Goal: Book appointment/travel/reservation

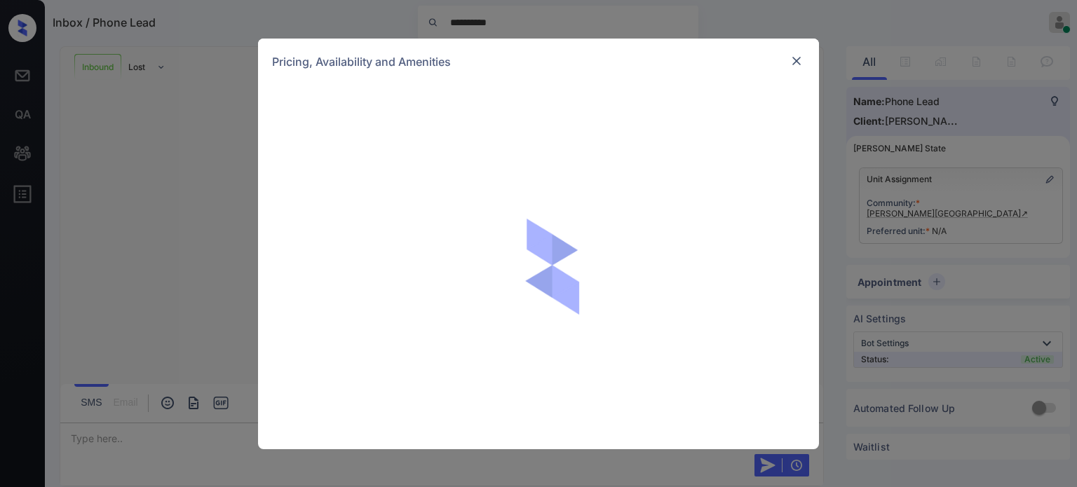
scroll to position [928, 0]
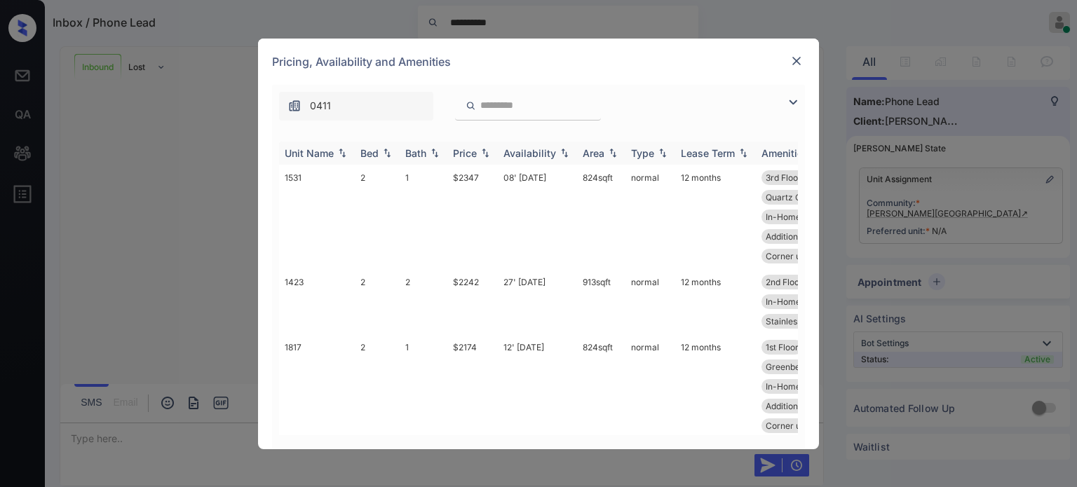
click at [366, 154] on div "Bed" at bounding box center [369, 153] width 18 height 12
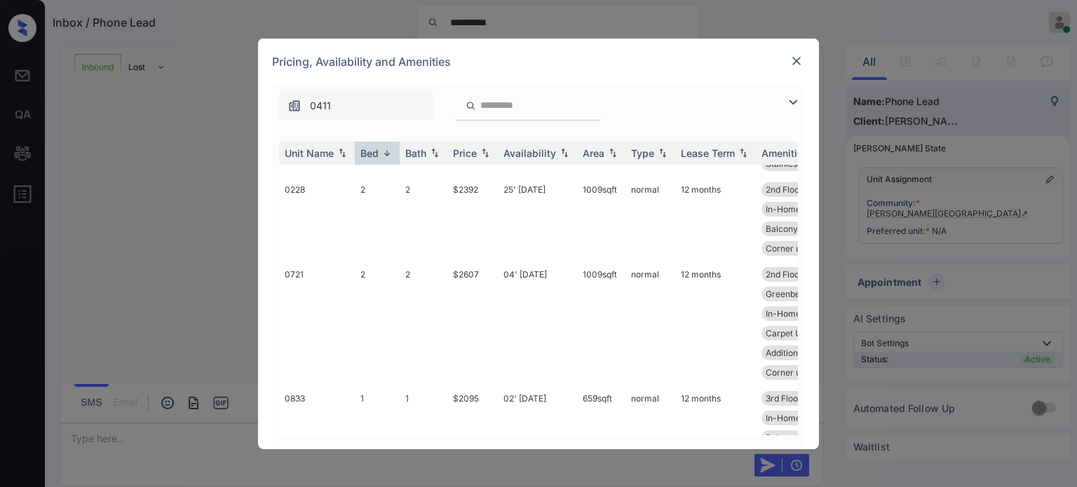
scroll to position [1823, 0]
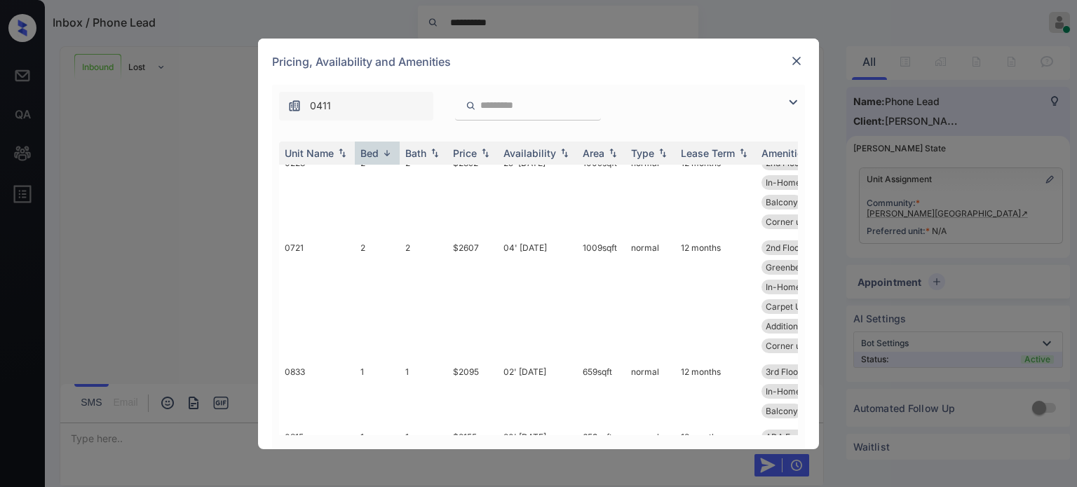
click at [829, 22] on div "**********" at bounding box center [538, 243] width 1077 height 487
click at [793, 56] on img at bounding box center [796, 61] width 14 height 14
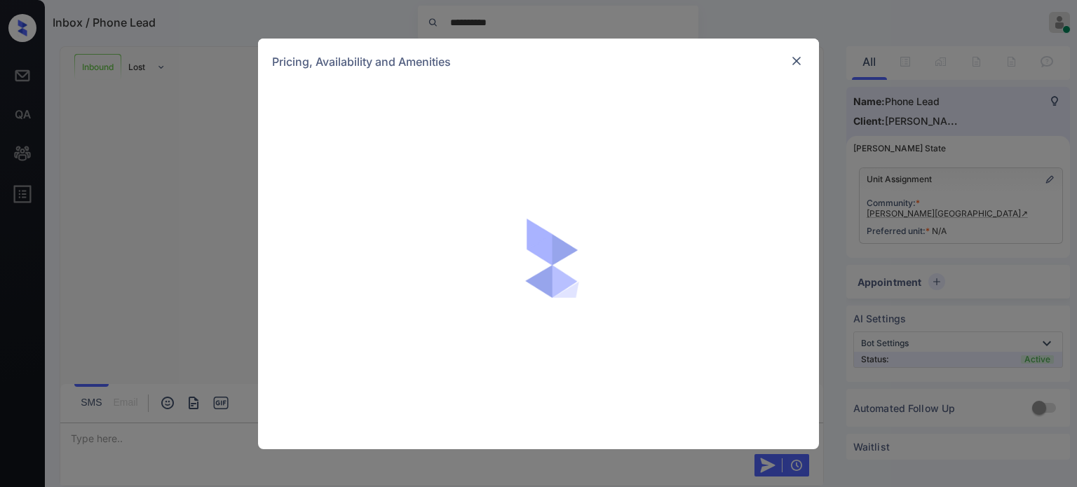
scroll to position [928, 0]
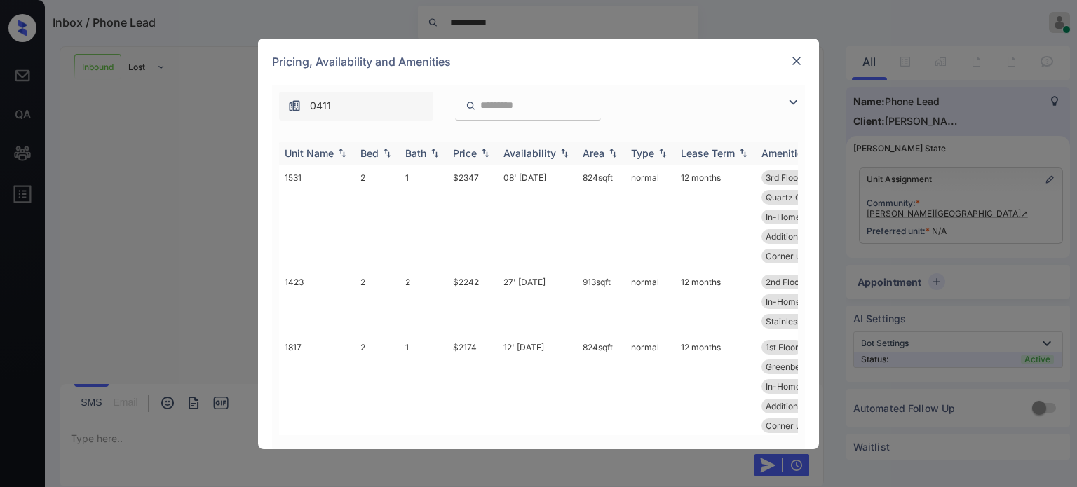
click at [369, 154] on div "Bed" at bounding box center [369, 153] width 18 height 12
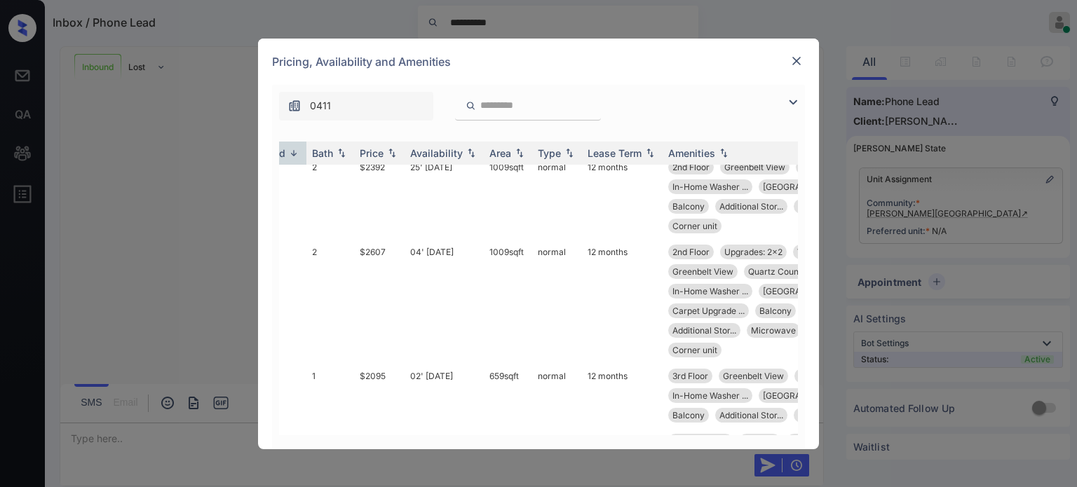
scroll to position [1818, 0]
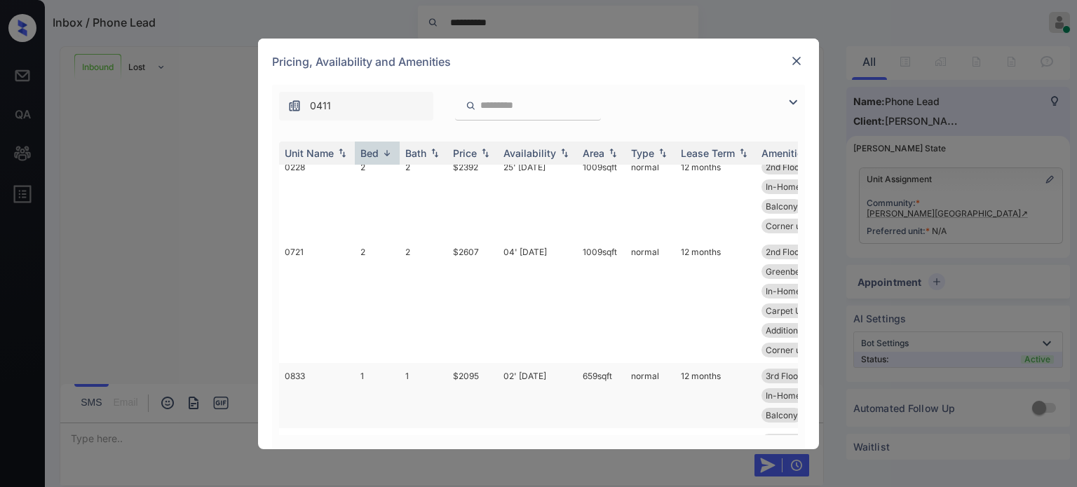
click at [465, 389] on td "$2095" at bounding box center [472, 395] width 50 height 65
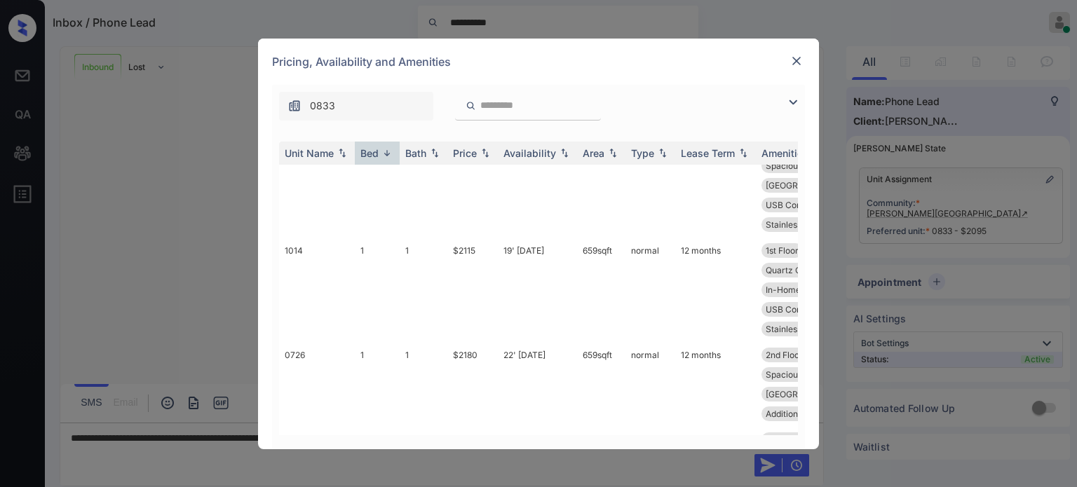
scroll to position [2099, 0]
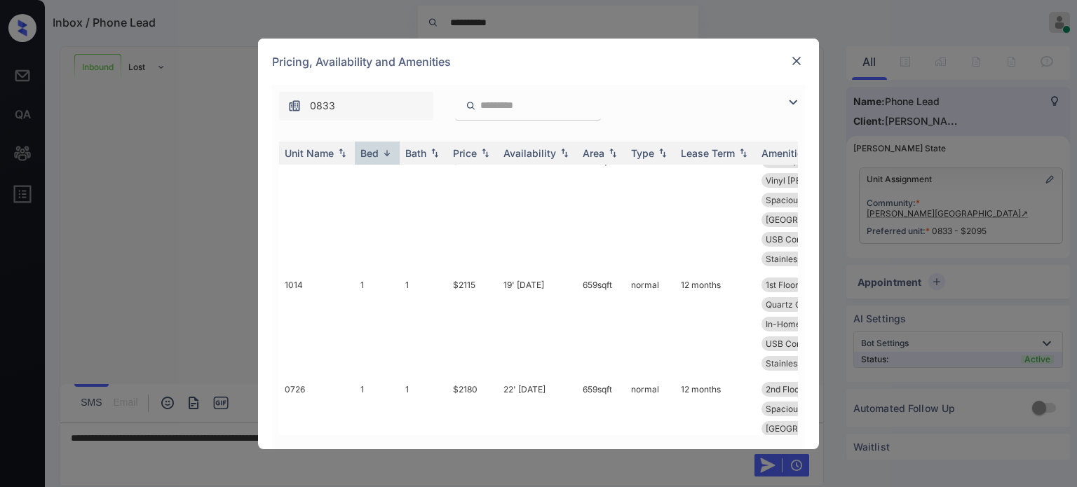
click at [789, 61] on img at bounding box center [796, 61] width 14 height 14
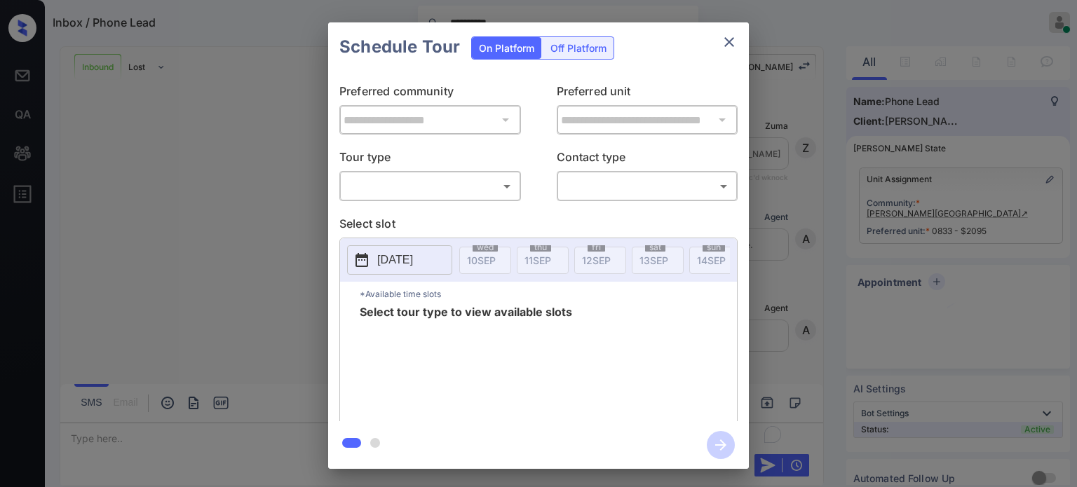
scroll to position [1019, 0]
click at [416, 180] on body "**********" at bounding box center [538, 243] width 1077 height 487
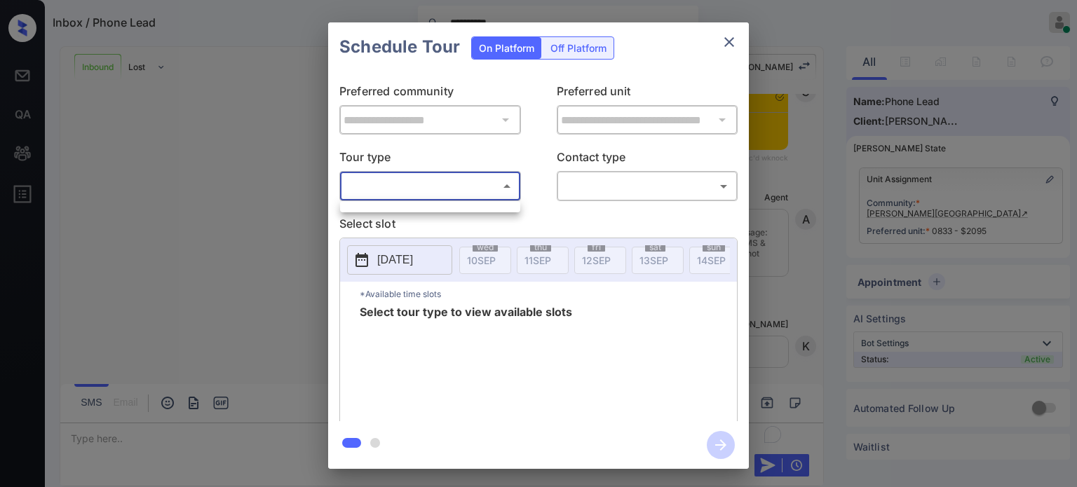
drag, startPoint x: 726, startPoint y: 53, endPoint x: 732, endPoint y: 26, distance: 27.2
click at [726, 48] on div at bounding box center [538, 243] width 1077 height 487
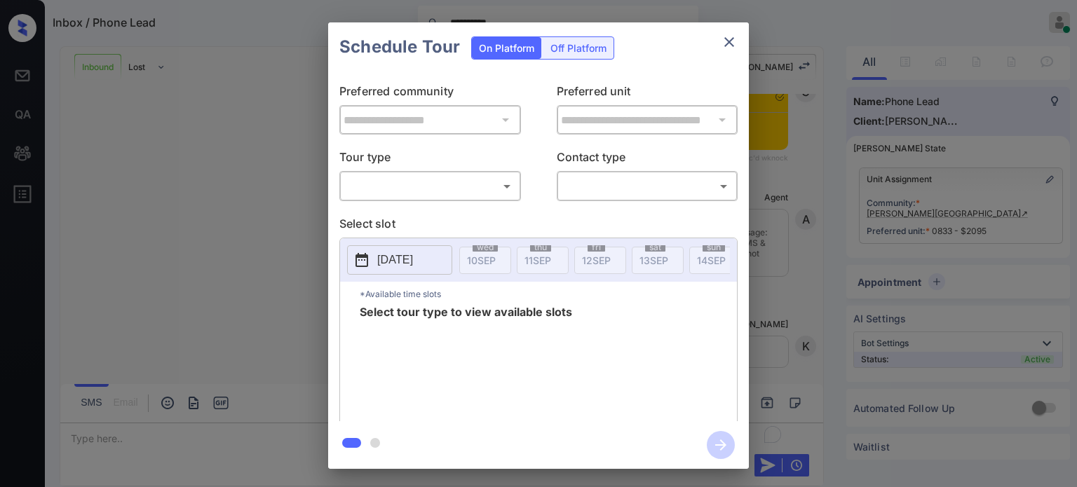
click at [732, 50] on icon "close" at bounding box center [729, 42] width 17 height 17
click at [501, 181] on body "Inbox / Phone Lead Kristina Cataag Online Set yourself offline Set yourself on …" at bounding box center [538, 243] width 1077 height 487
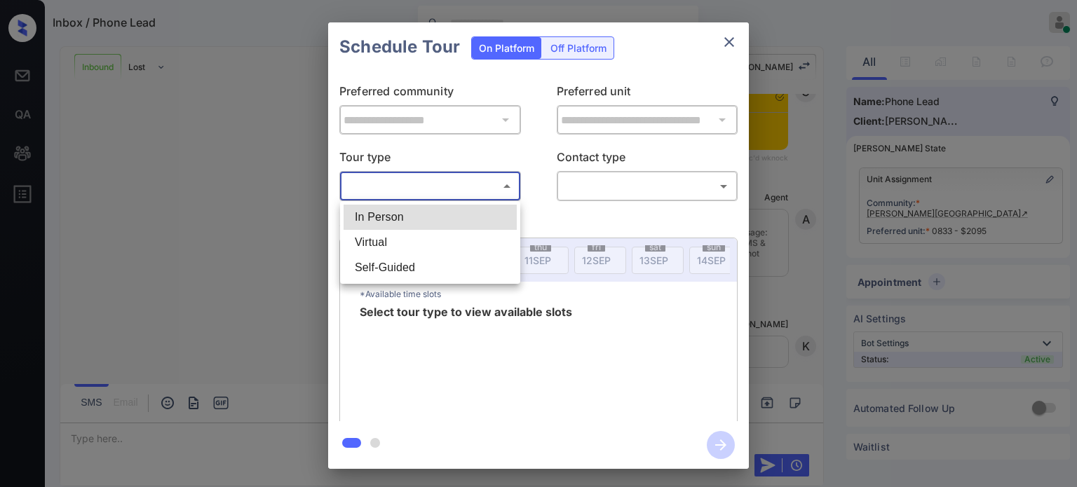
click at [428, 214] on li "In Person" at bounding box center [429, 217] width 173 height 25
type input "********"
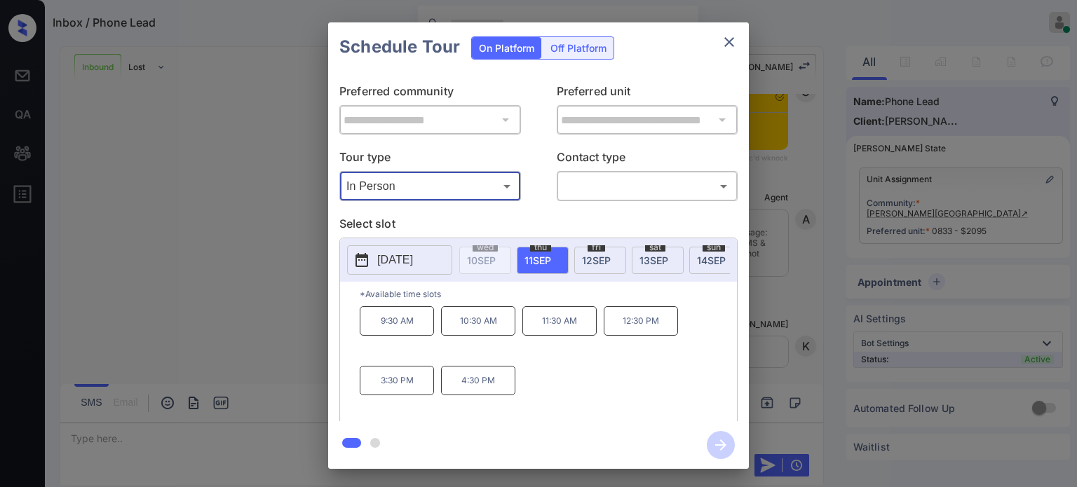
click at [594, 186] on body "Inbox / Phone Lead Kristina Cataag Online Set yourself offline Set yourself on …" at bounding box center [538, 243] width 1077 height 487
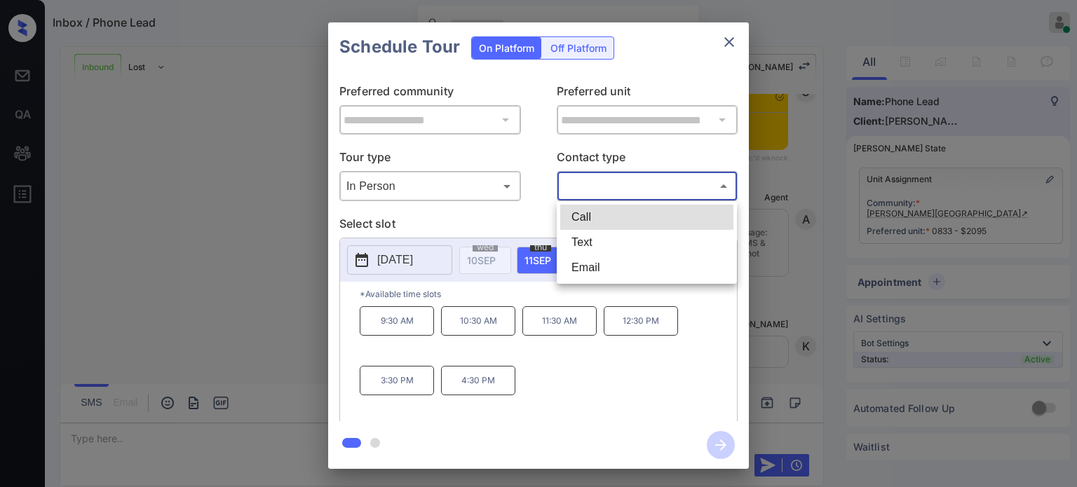
click at [600, 220] on li "Call" at bounding box center [646, 217] width 173 height 25
type input "****"
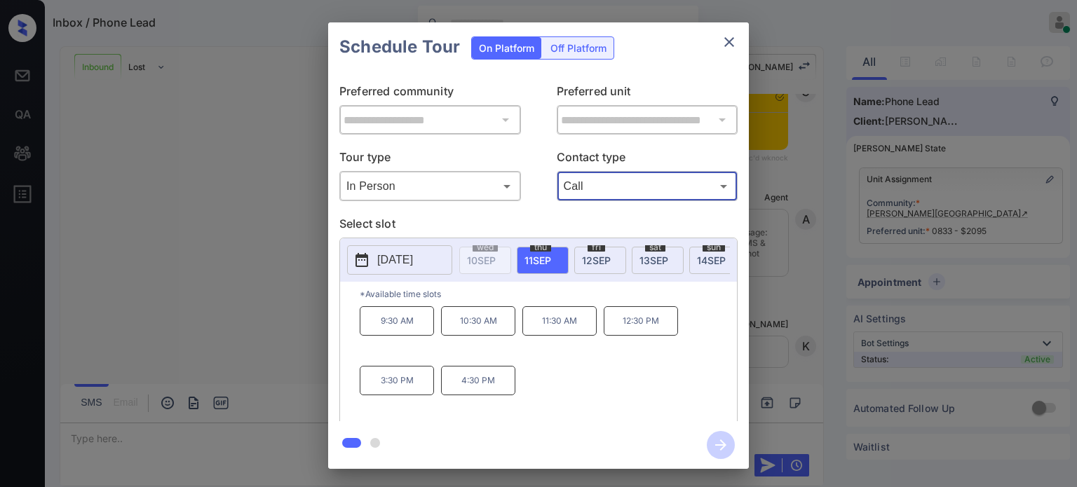
click at [472, 388] on p "4:30 PM" at bounding box center [478, 380] width 74 height 29
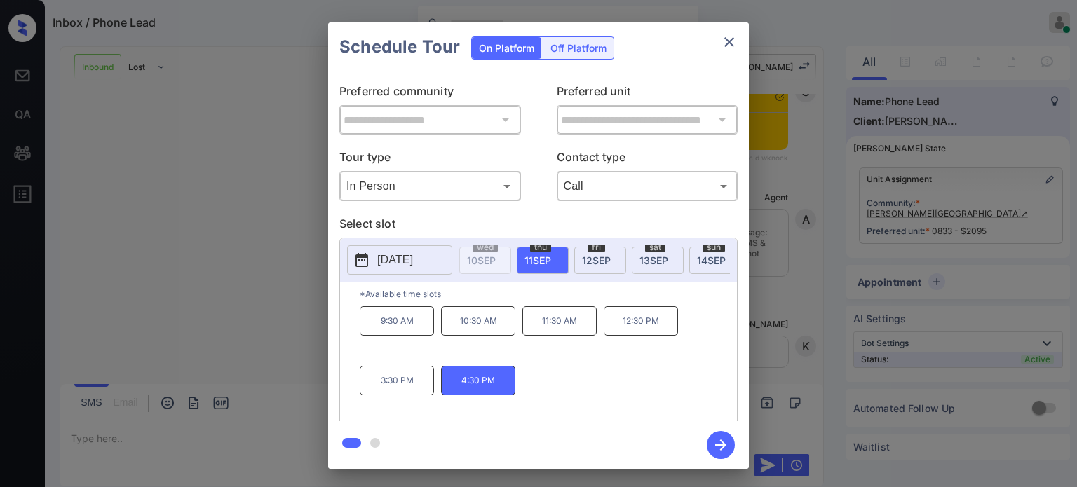
click at [724, 444] on icon "button" at bounding box center [720, 445] width 11 height 11
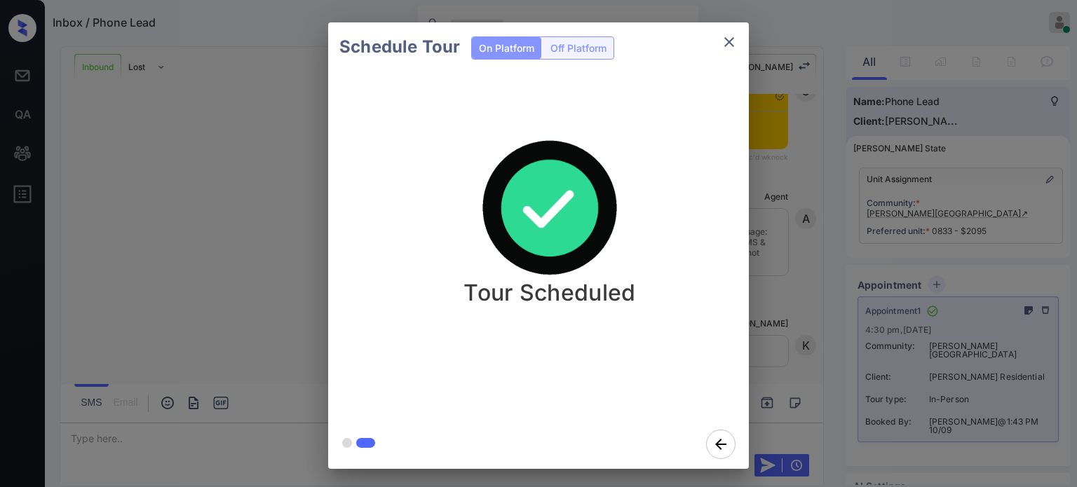
click at [365, 221] on div "Tour Scheduled" at bounding box center [549, 223] width 421 height 168
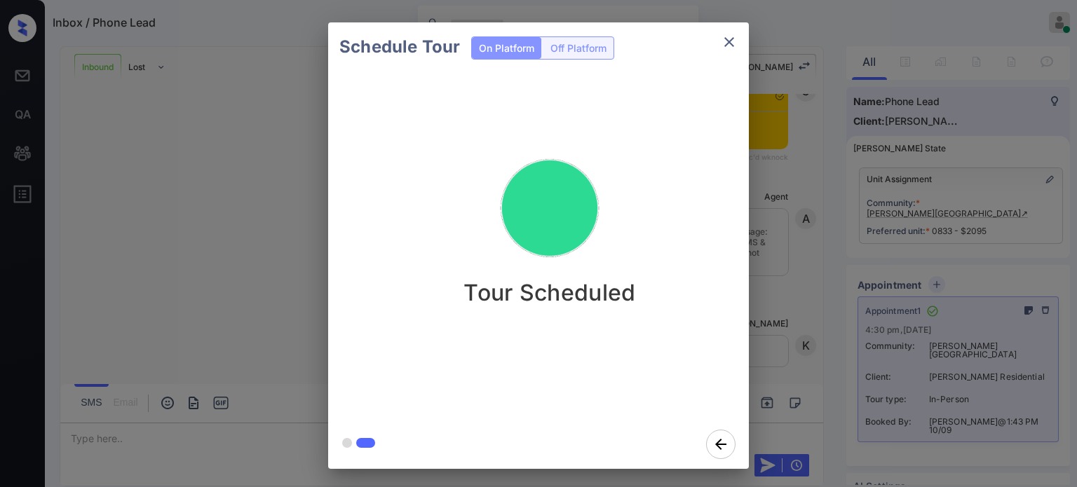
click at [735, 43] on icon "close" at bounding box center [729, 42] width 17 height 17
